Goal: Task Accomplishment & Management: Manage account settings

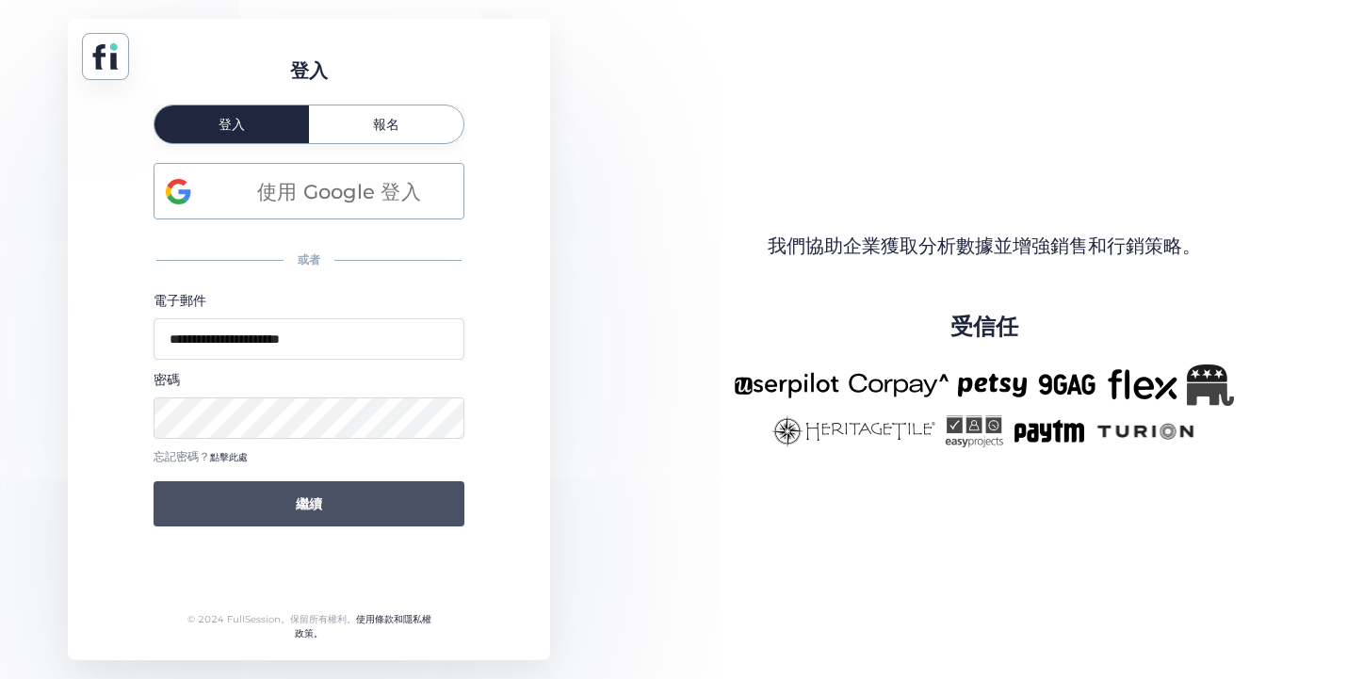
click at [267, 498] on button "繼續" at bounding box center [309, 504] width 311 height 45
click at [318, 514] on button "繼續" at bounding box center [309, 504] width 311 height 45
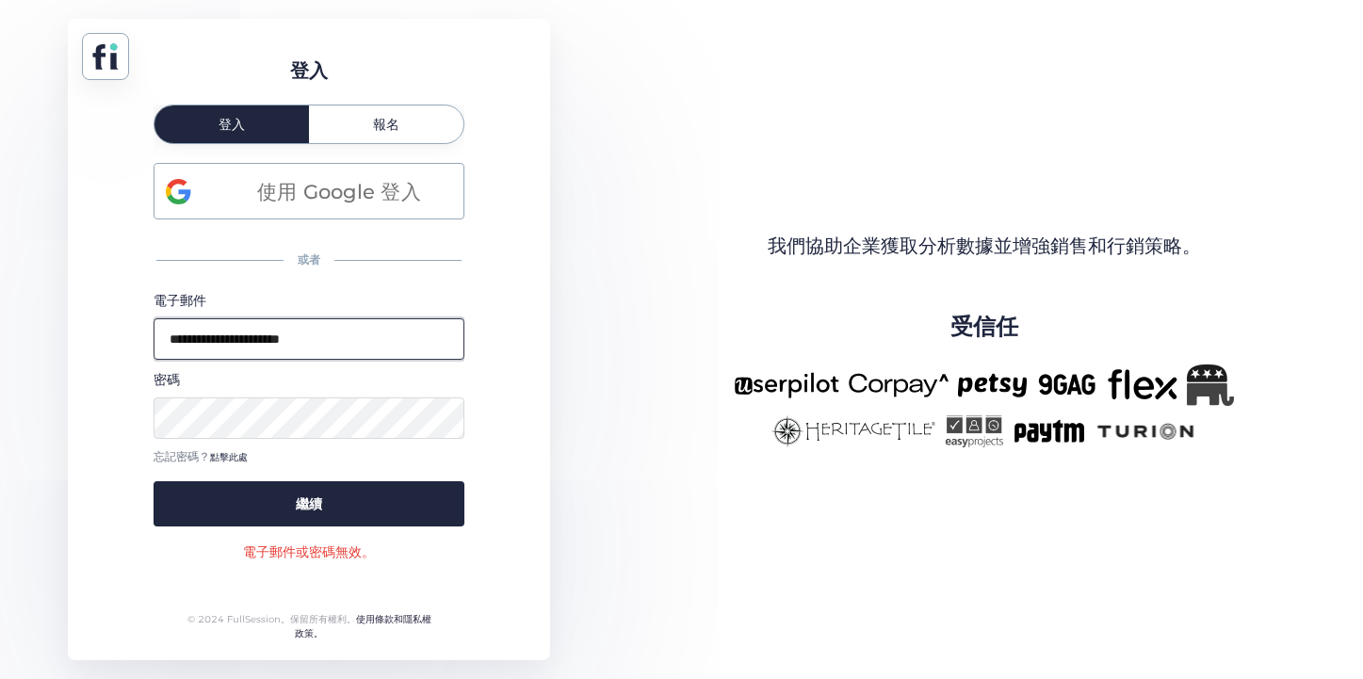
type input "****"
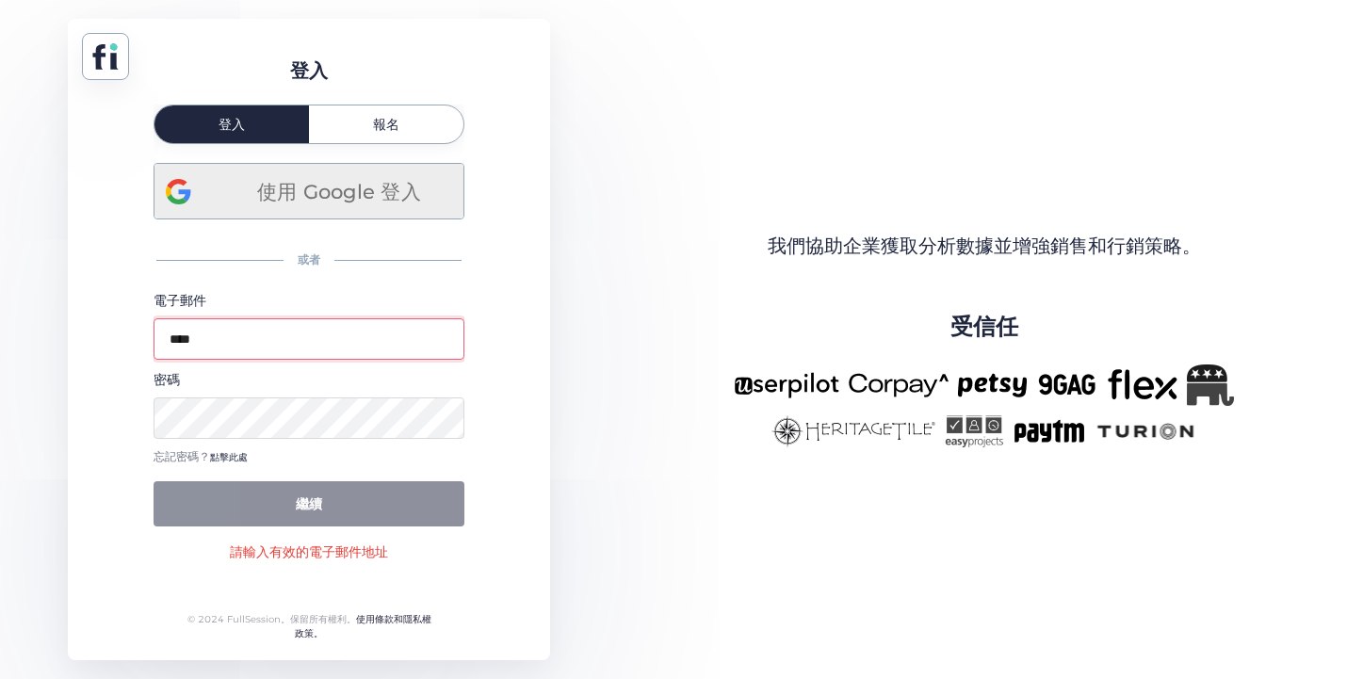
click at [321, 193] on font "使用 Google 登入" at bounding box center [339, 192] width 164 height 24
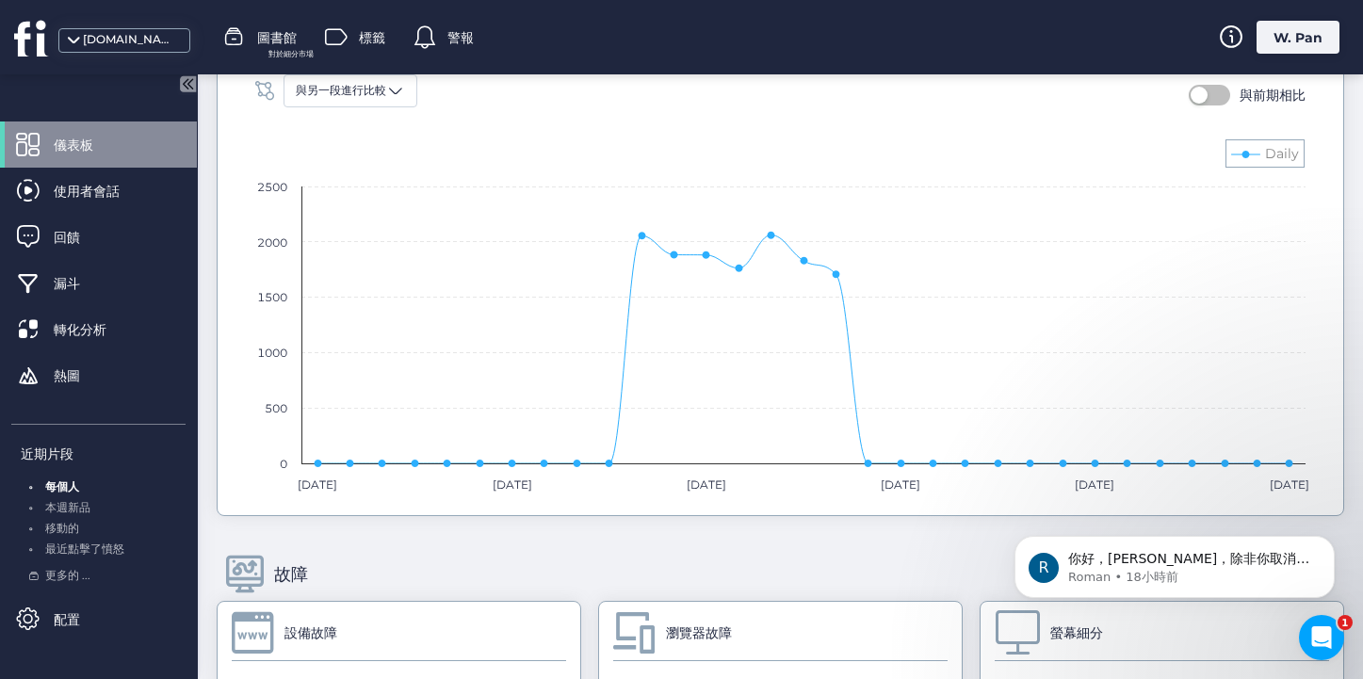
scroll to position [1228, 0]
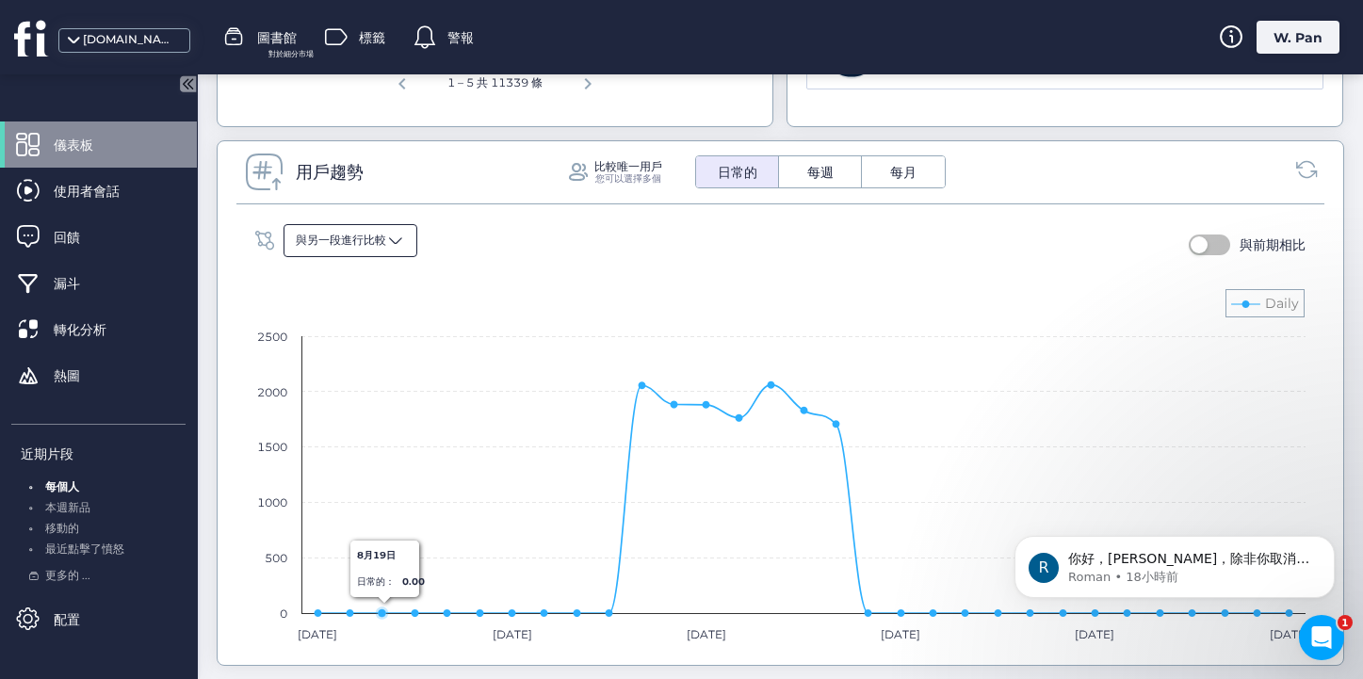
click at [394, 231] on span at bounding box center [395, 240] width 19 height 19
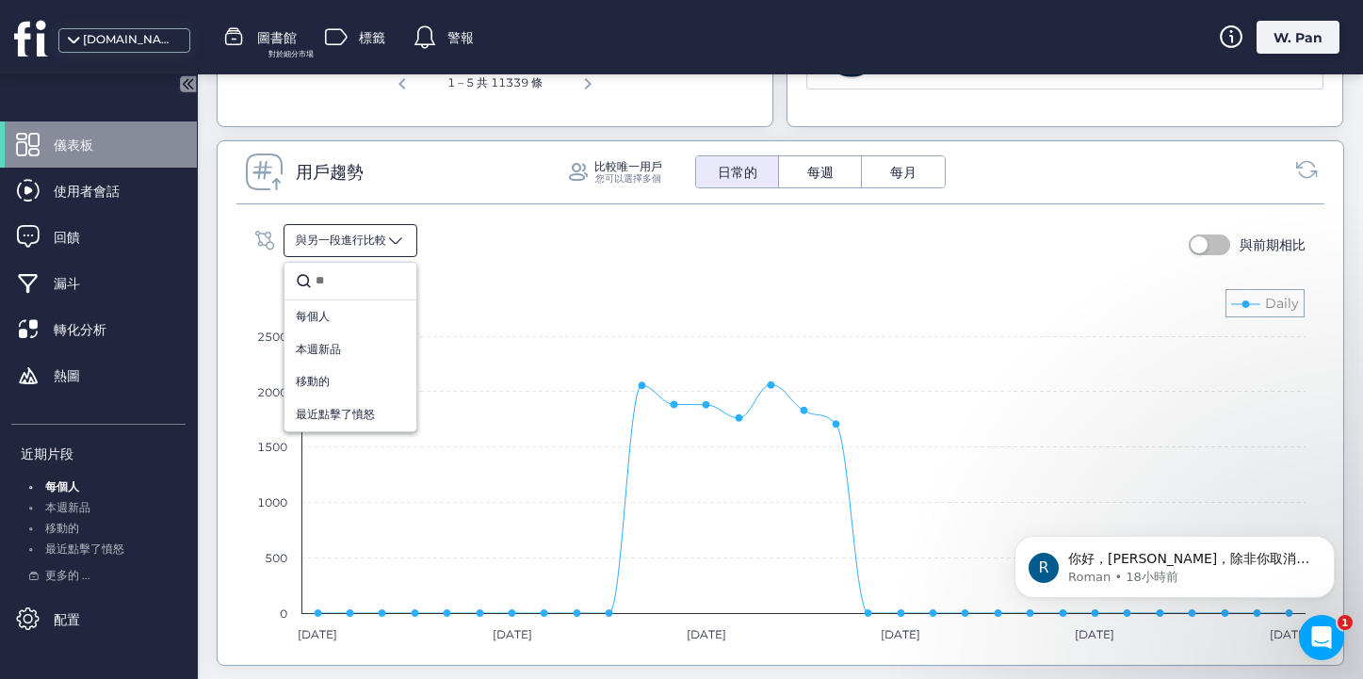
click at [394, 231] on span at bounding box center [395, 240] width 19 height 19
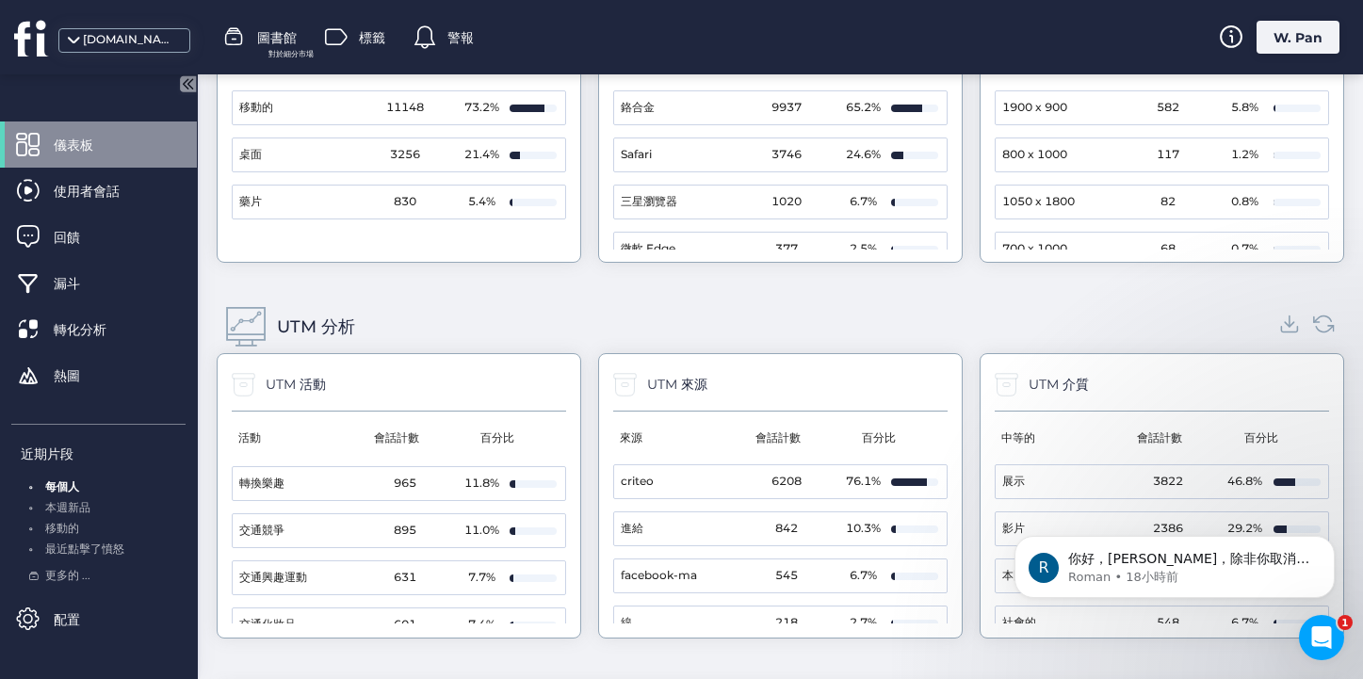
scroll to position [0, 0]
click at [682, 465] on mat-cell "criteo" at bounding box center [672, 481] width 116 height 33
click at [645, 474] on font "criteo" at bounding box center [637, 481] width 33 height 14
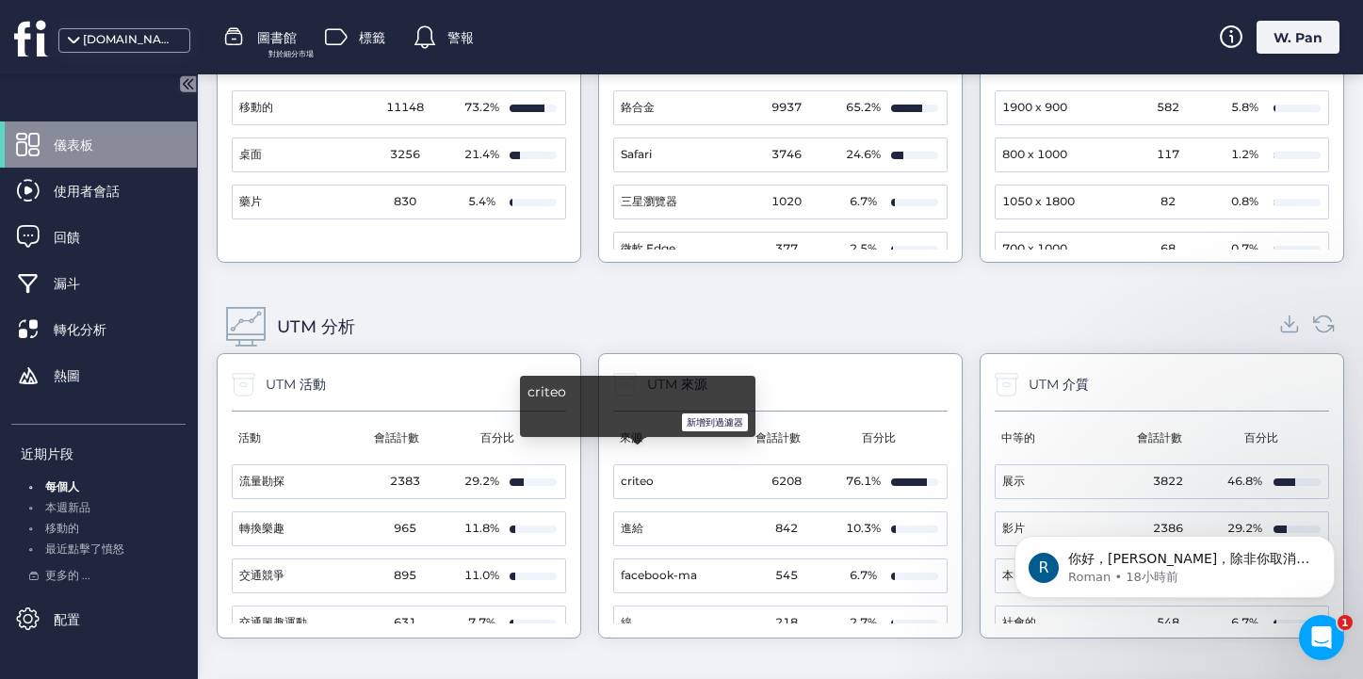
click at [881, 431] on font "百分比" at bounding box center [879, 438] width 34 height 14
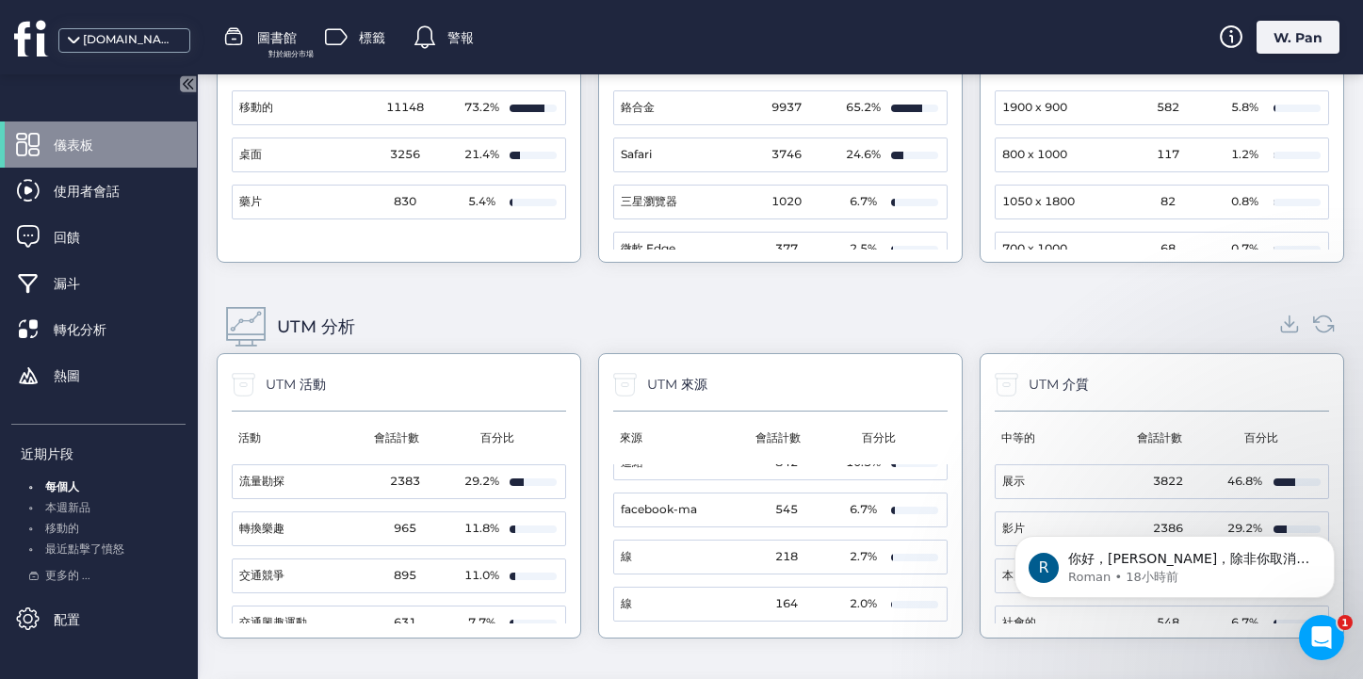
scroll to position [111, 0]
click at [1183, 551] on font "你好，Weili，除非你取消，否則你的訂閱將自動續訂。如果還有什麼需要我幫忙的，請隨時與我聯絡。 Roman" at bounding box center [1189, 587] width 241 height 72
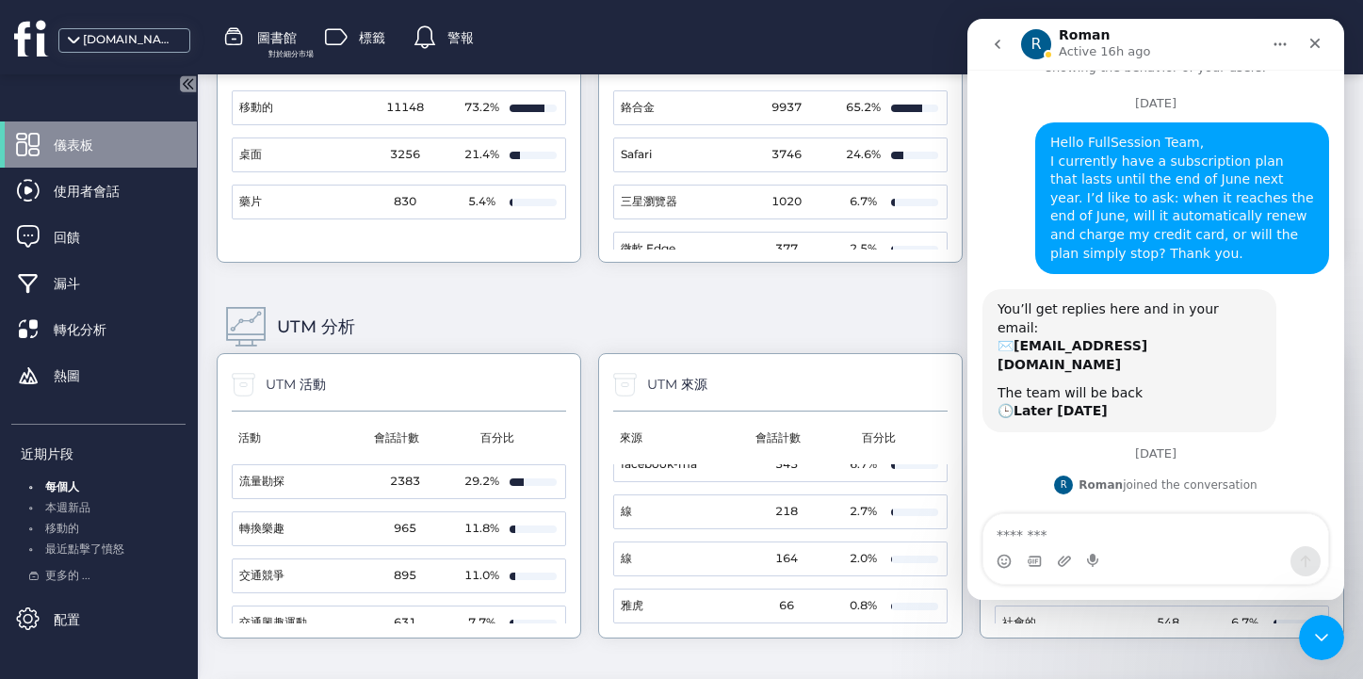
scroll to position [169, 0]
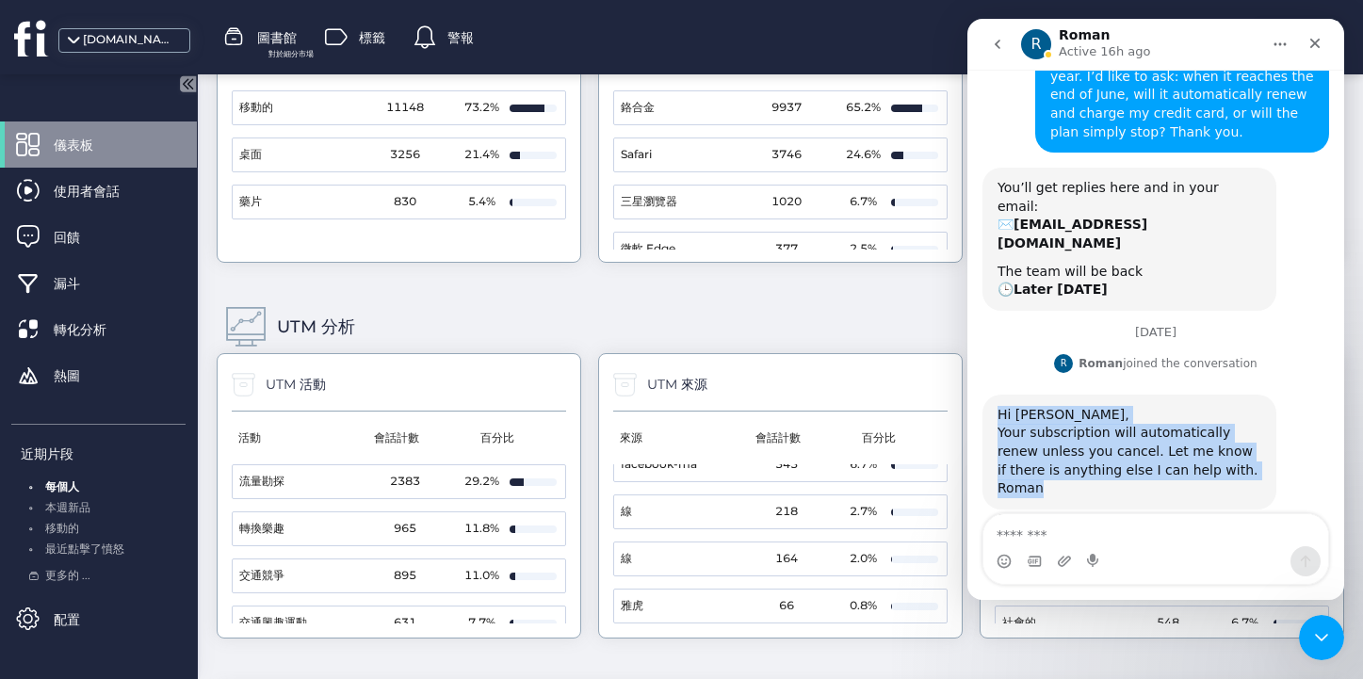
drag, startPoint x: 1053, startPoint y: 463, endPoint x: 996, endPoint y: 364, distance: 114.0
click at [996, 395] on div "Hi Weili, Your subscription will automatically renew unless you cancel. Let me …" at bounding box center [1130, 452] width 294 height 115
copy div "Hi Weili, Your subscription will automatically renew unless you cancel. Let me …"
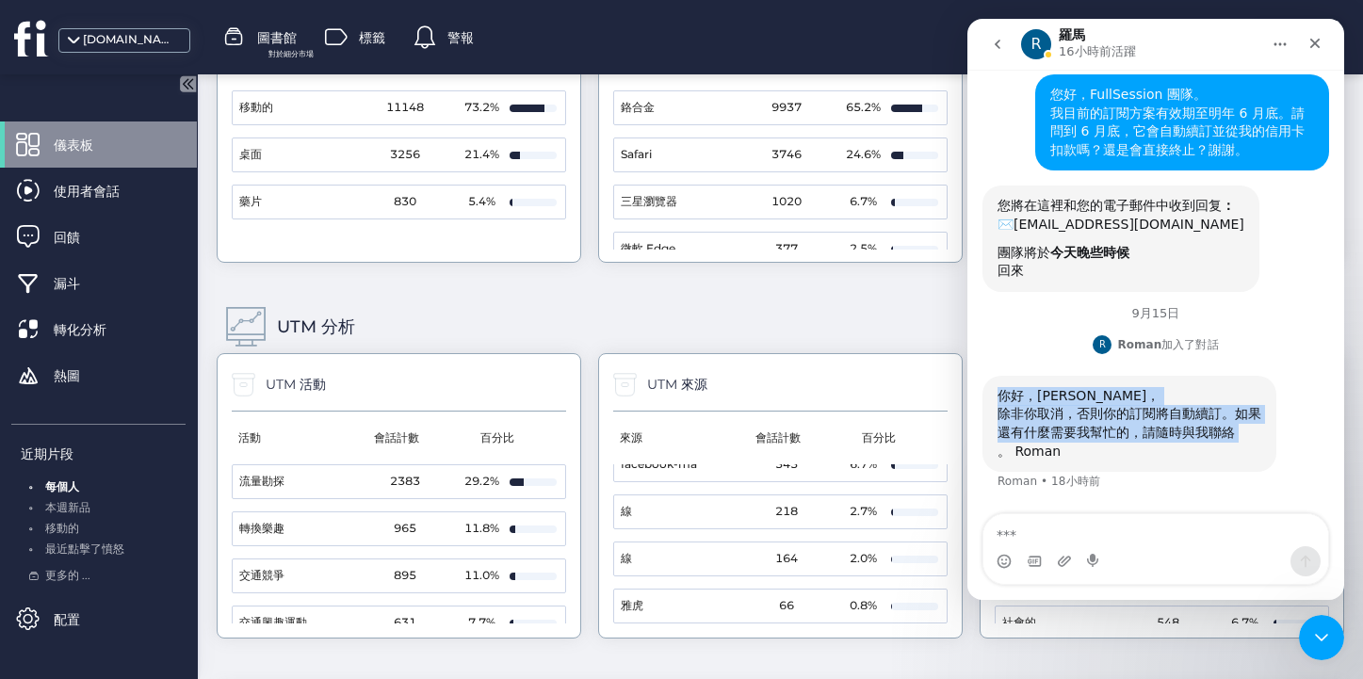
scroll to position [75, 0]
